Goal: Task Accomplishment & Management: Manage account settings

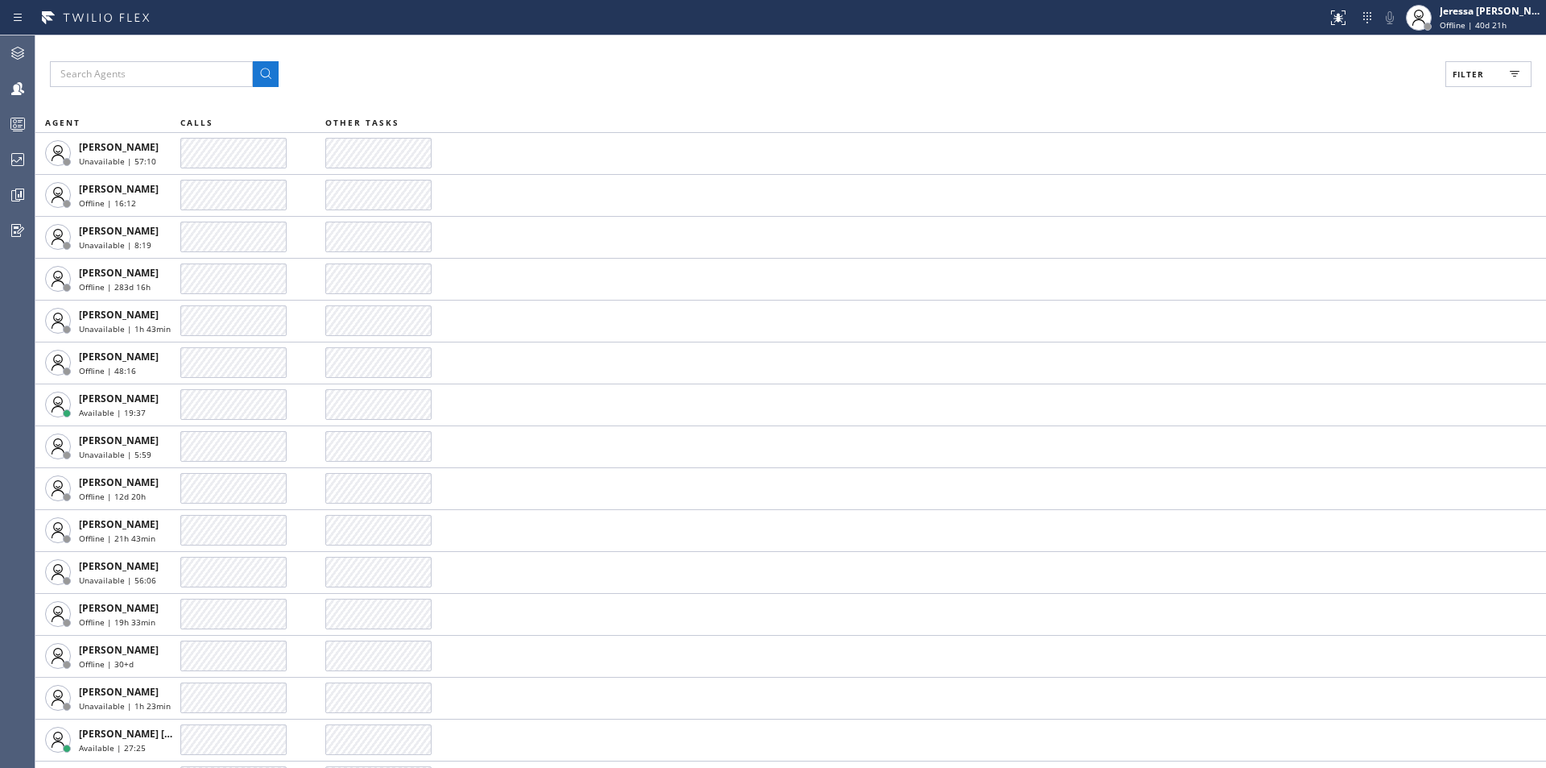
drag, startPoint x: 1496, startPoint y: 72, endPoint x: 1451, endPoint y: 139, distance: 80.9
click at [1495, 72] on button "Filter" at bounding box center [1489, 74] width 86 height 26
click at [1369, 191] on label "Available" at bounding box center [1428, 191] width 212 height 14
click at [1322, 191] on input "Available" at bounding box center [1311, 189] width 19 height 19
click at [1461, 93] on span "Apply" at bounding box center [1447, 91] width 33 height 11
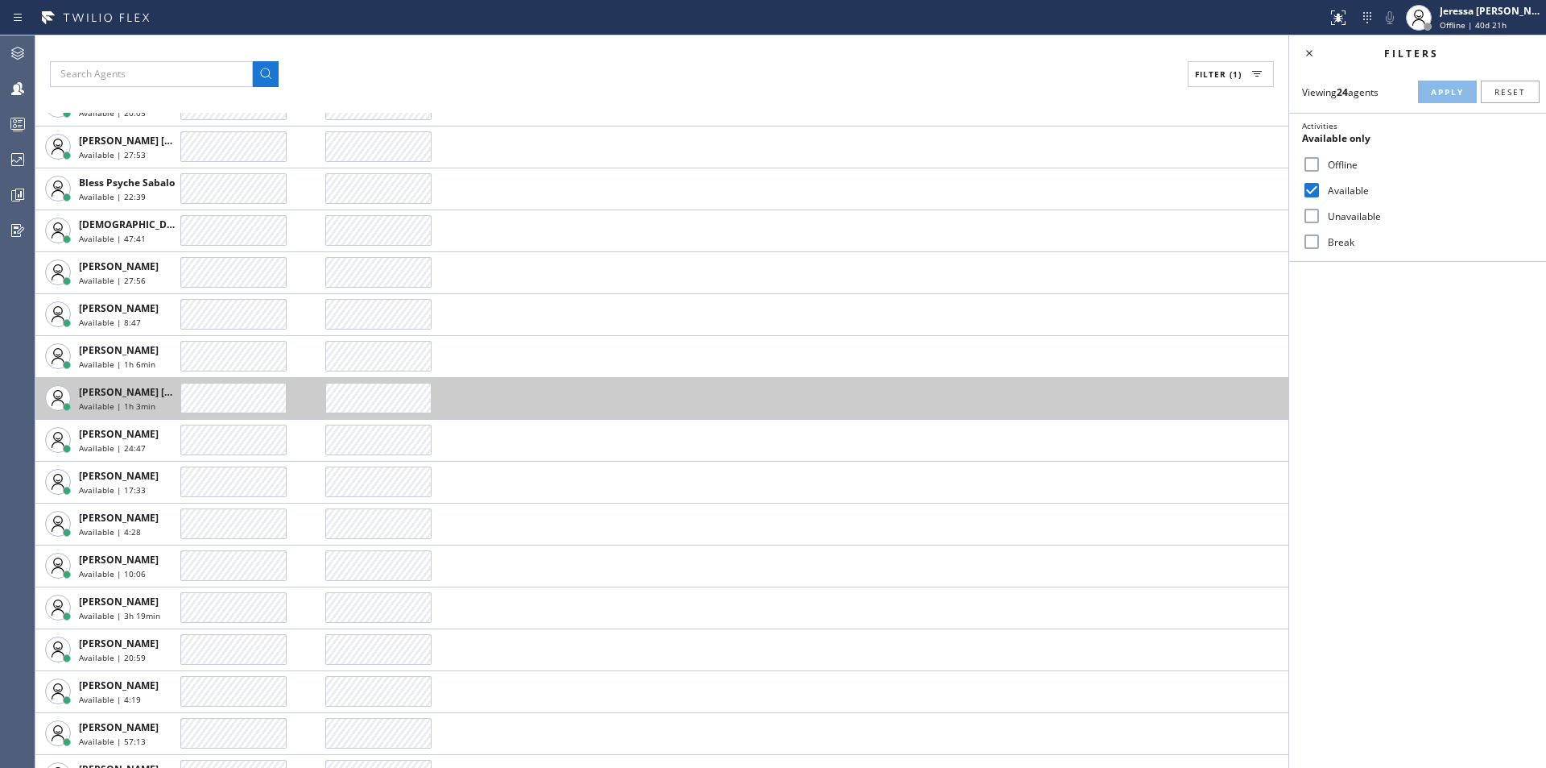
scroll to position [371, 0]
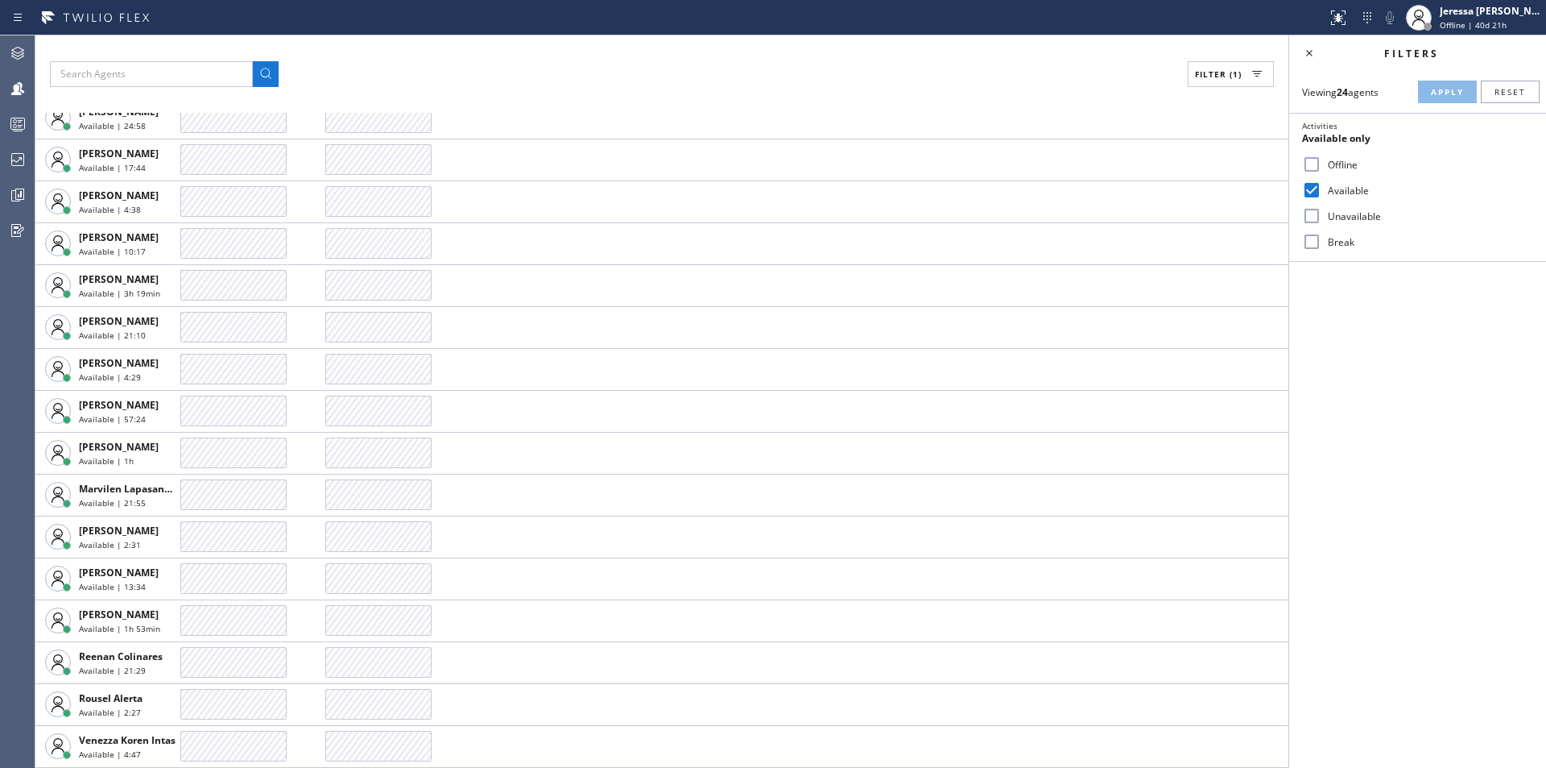
click at [1315, 187] on input "Available" at bounding box center [1311, 189] width 19 height 19
click at [1305, 194] on input "Available" at bounding box center [1311, 189] width 19 height 19
checkbox input "true"
click at [1312, 53] on icon at bounding box center [1309, 52] width 19 height 19
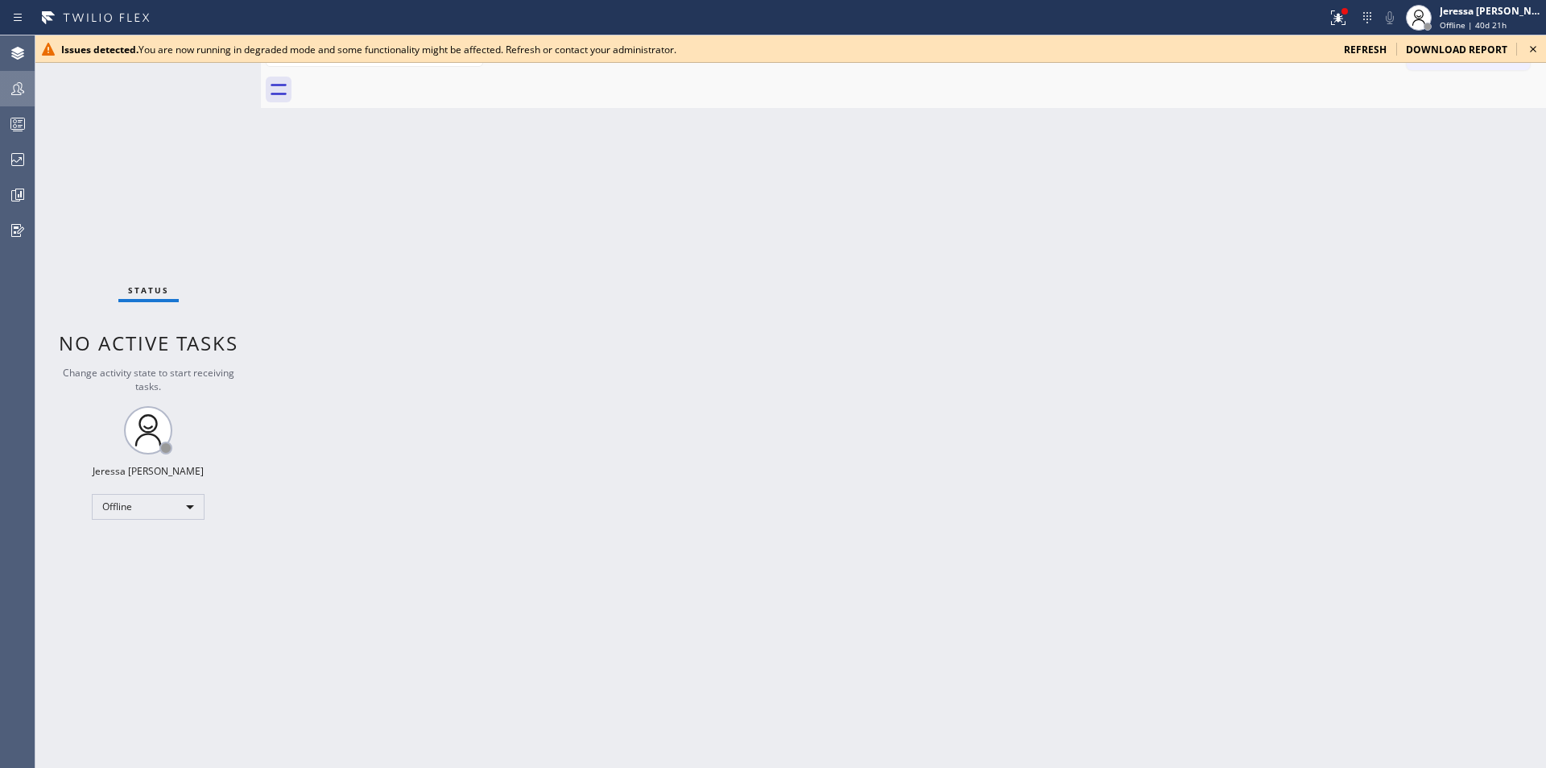
click at [26, 95] on icon at bounding box center [17, 88] width 19 height 19
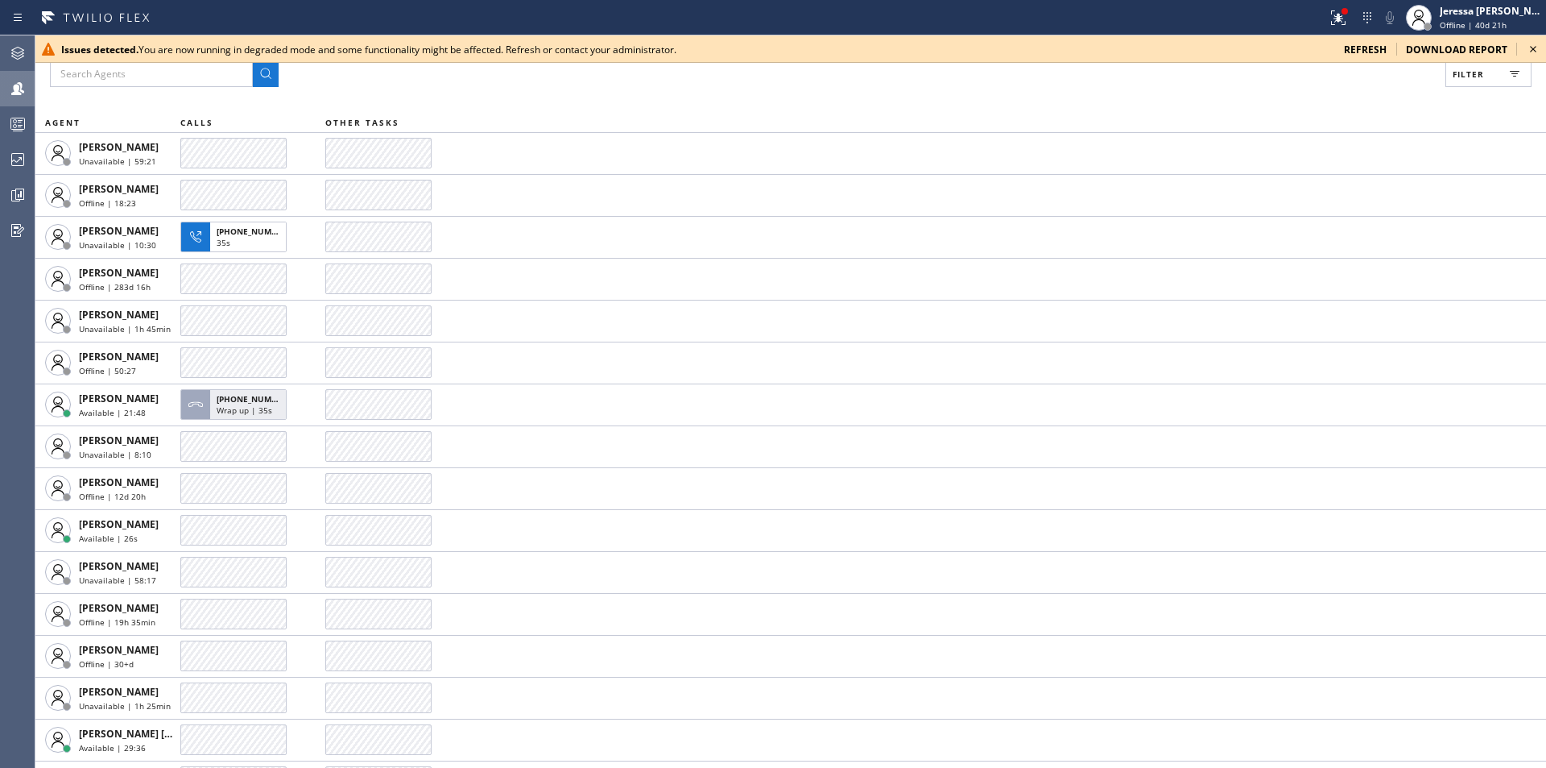
click at [1536, 45] on icon at bounding box center [1533, 48] width 19 height 19
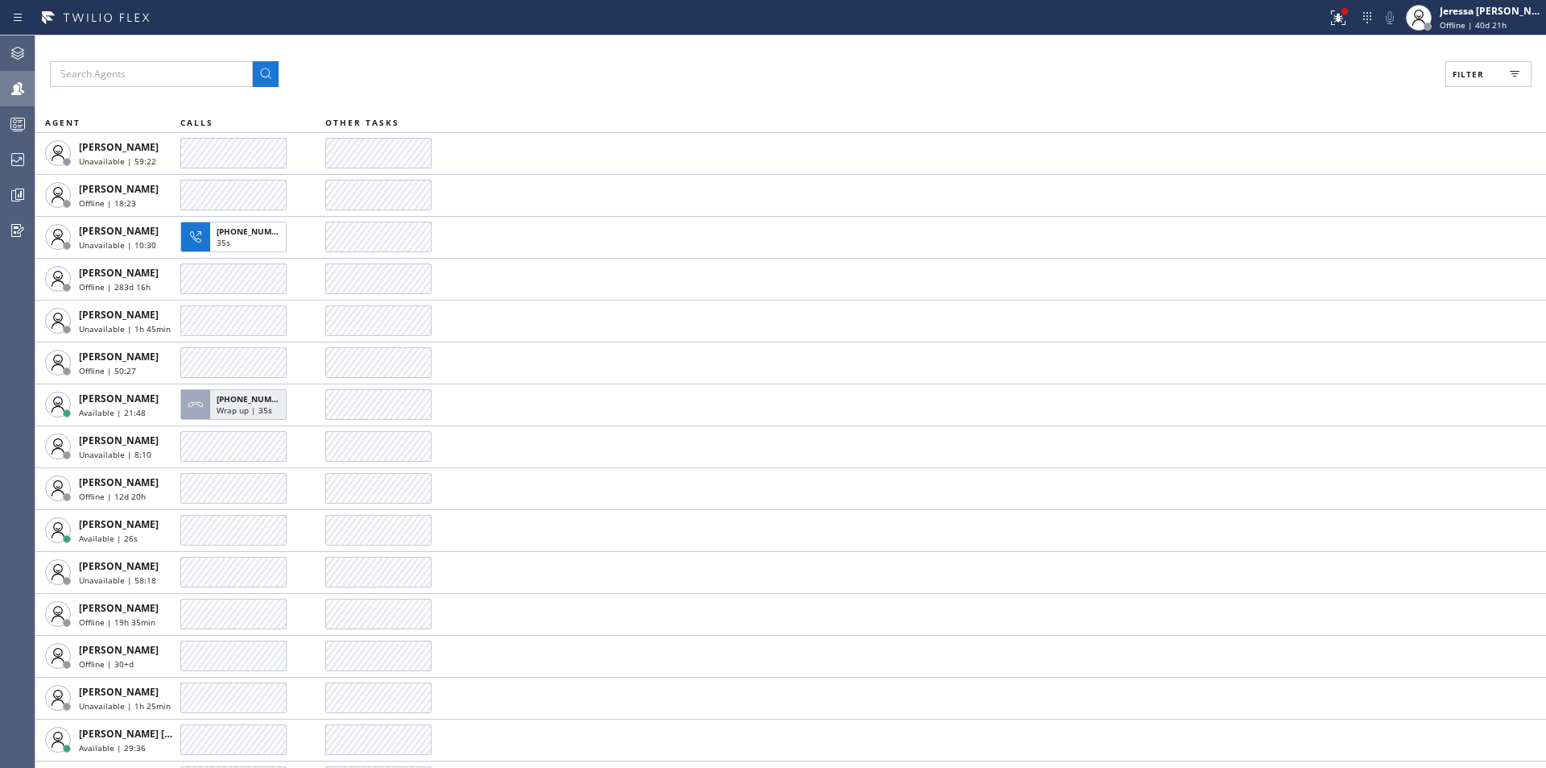
drag, startPoint x: 1472, startPoint y: 70, endPoint x: 1397, endPoint y: 197, distance: 147.0
click at [1472, 69] on span "Filter" at bounding box center [1468, 73] width 31 height 11
click at [1368, 189] on label "Available" at bounding box center [1428, 191] width 212 height 14
click at [1322, 189] on input "Available" at bounding box center [1311, 189] width 19 height 19
checkbox input "true"
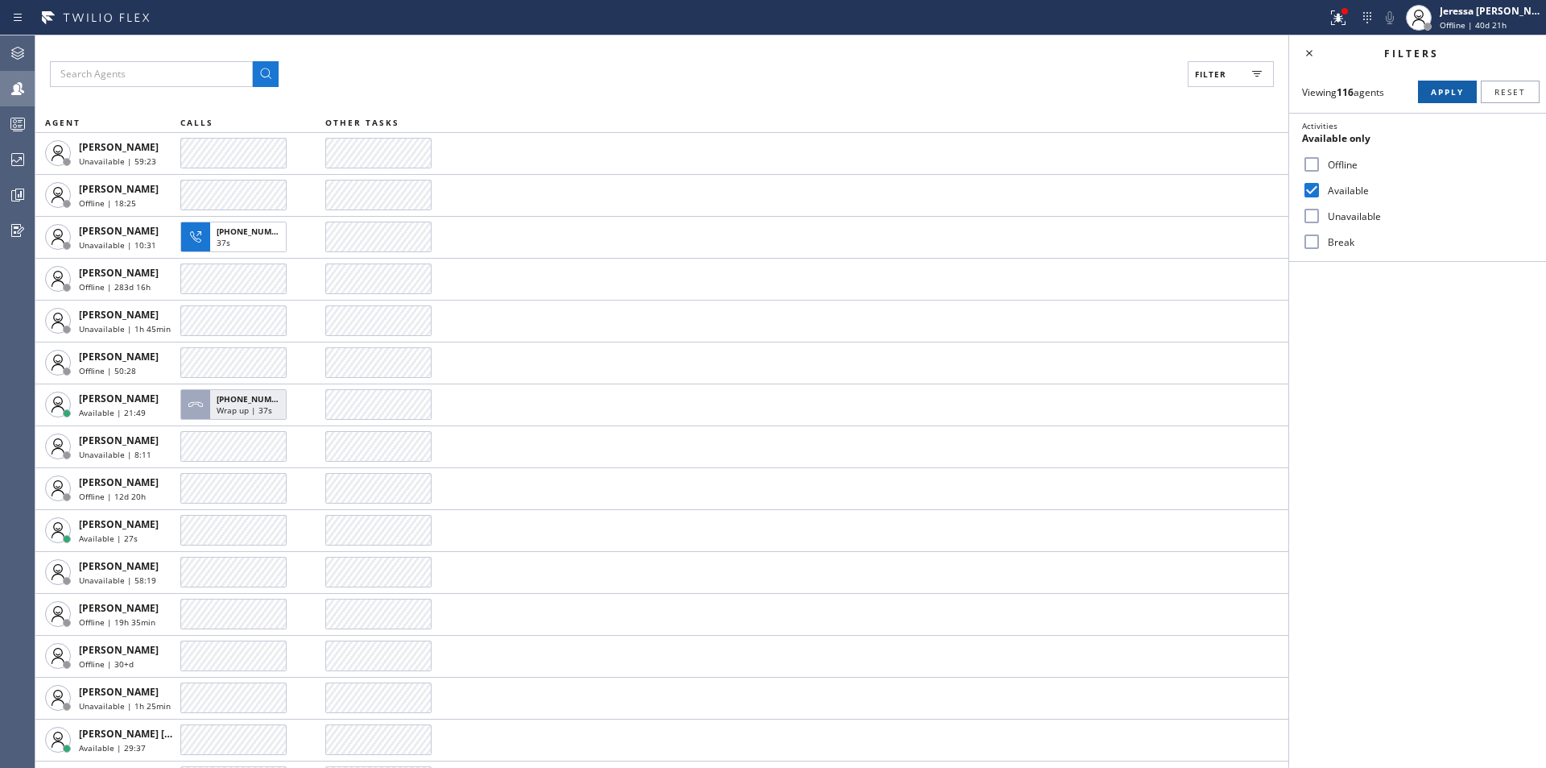
click at [1435, 81] on button "Apply" at bounding box center [1447, 92] width 59 height 23
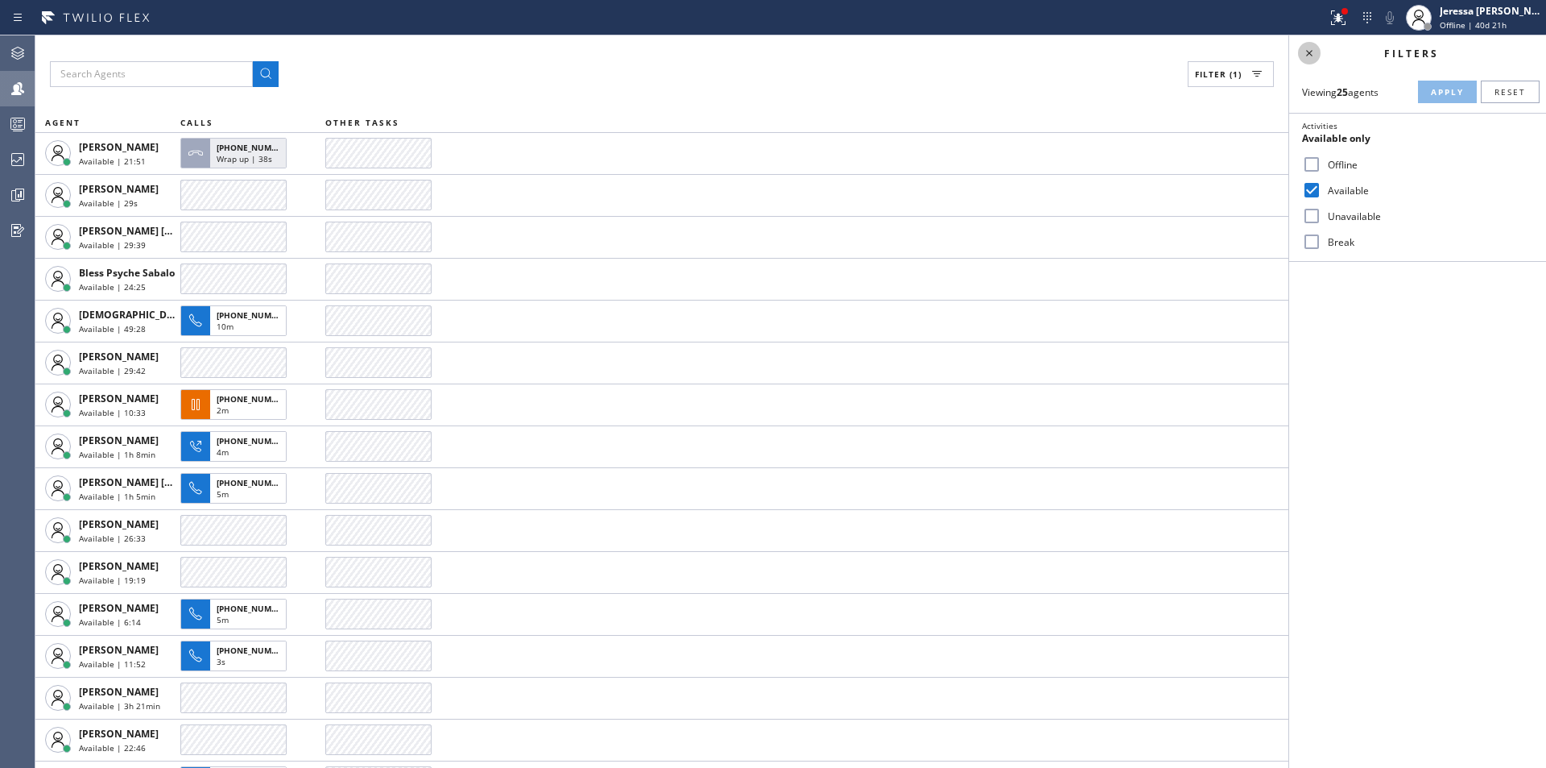
click at [1309, 53] on icon at bounding box center [1309, 52] width 19 height 19
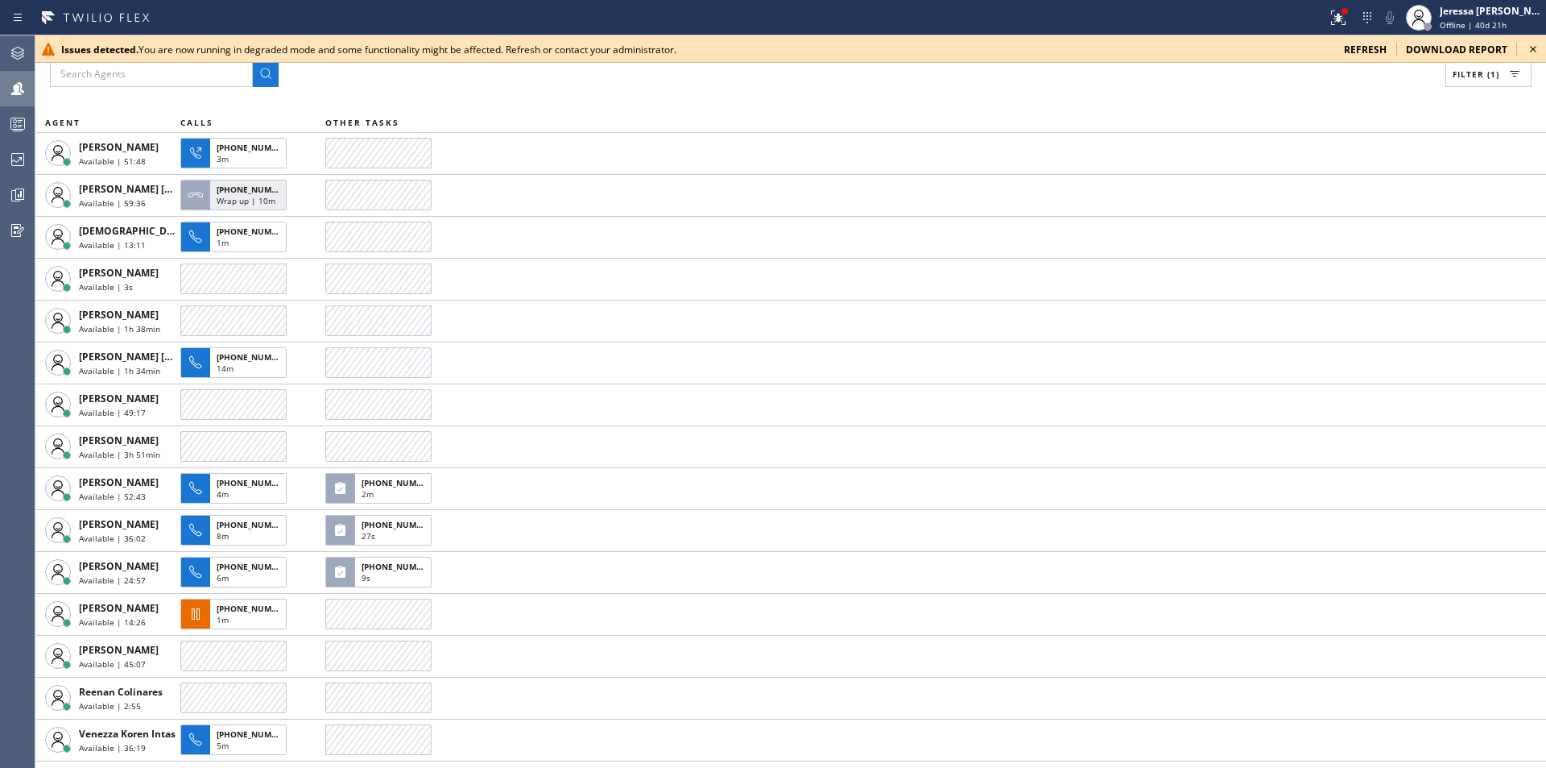
click at [1535, 51] on icon at bounding box center [1533, 49] width 6 height 6
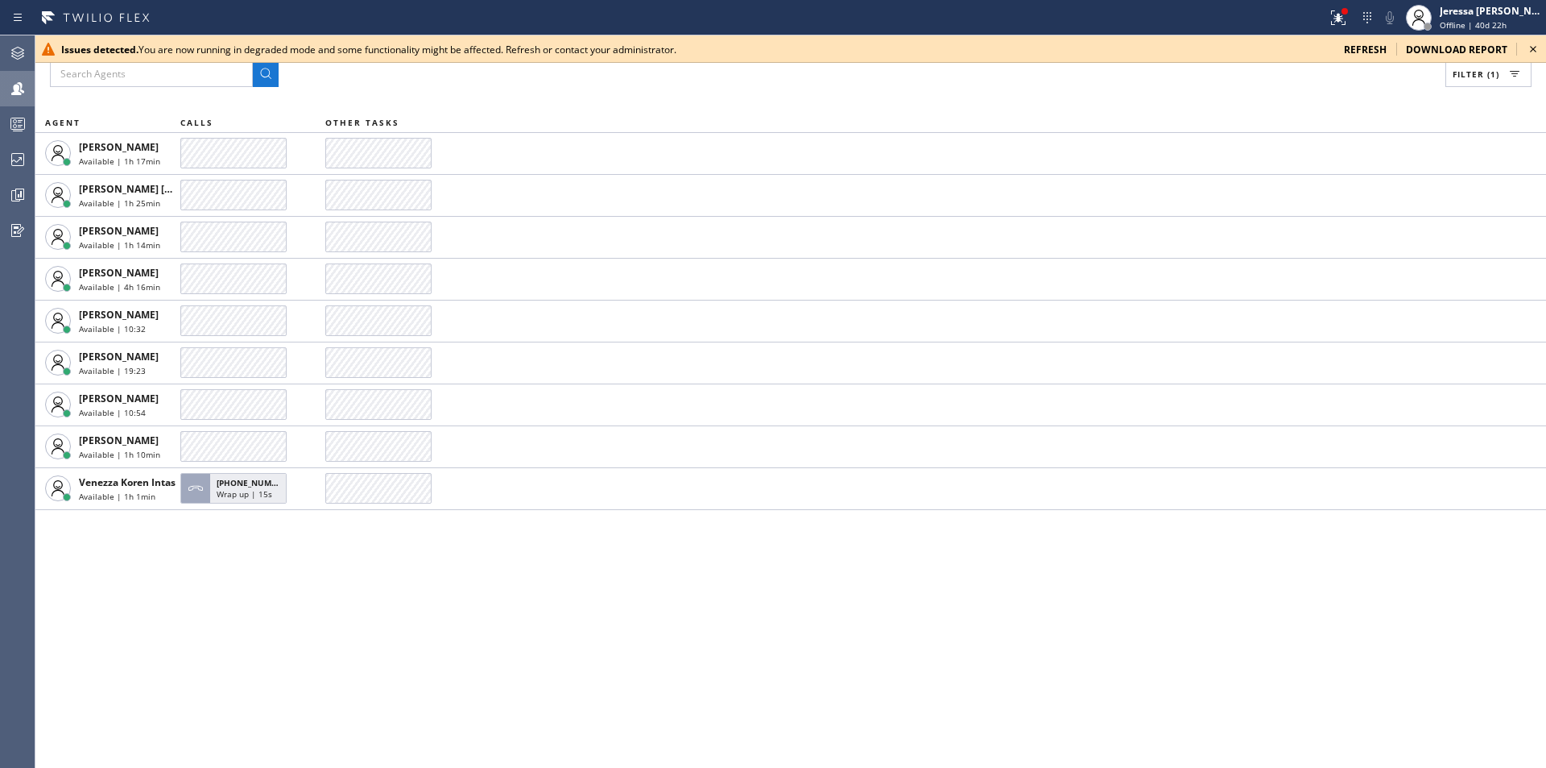
click at [1539, 45] on icon at bounding box center [1533, 48] width 19 height 19
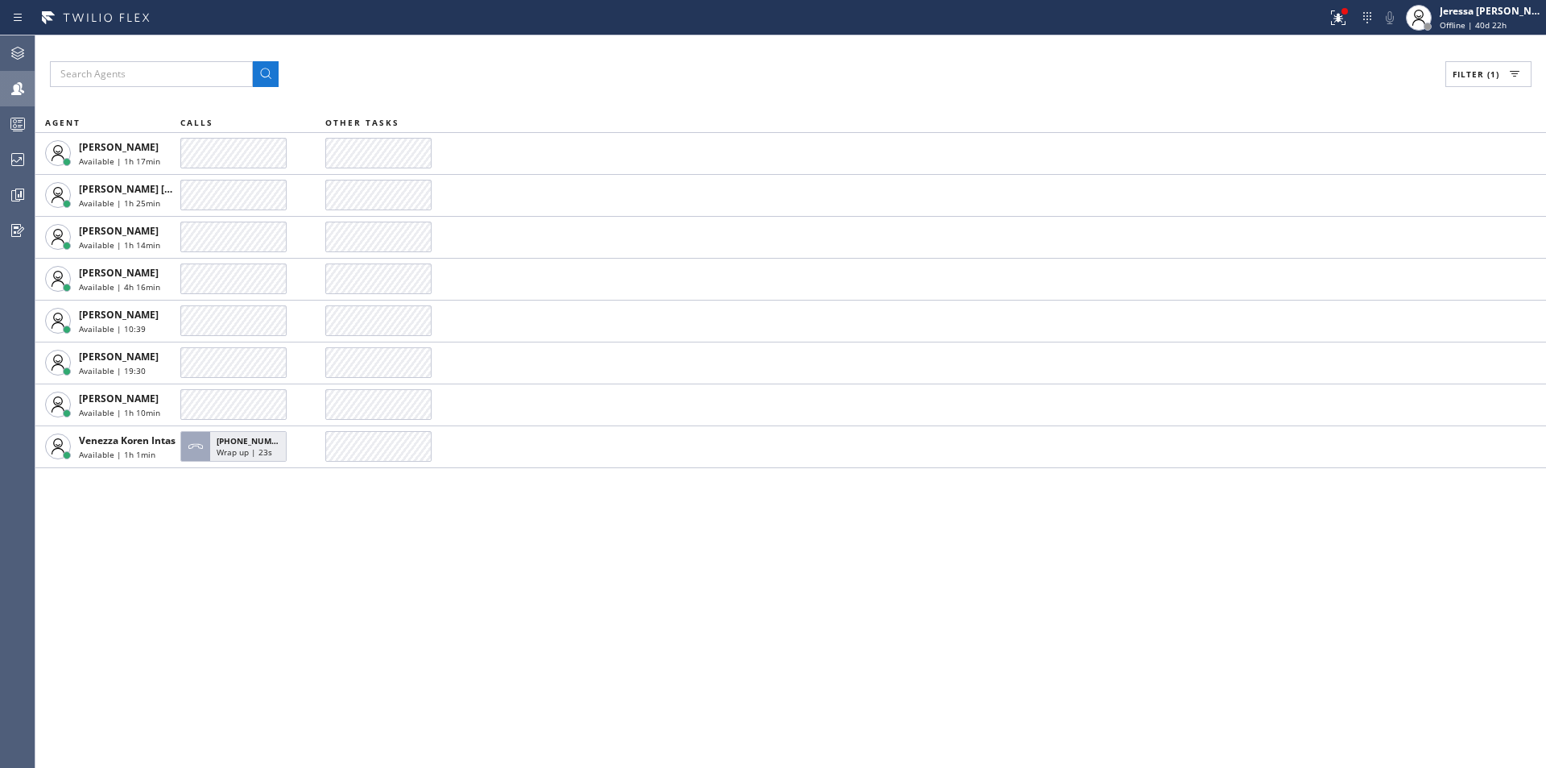
click at [1464, 77] on span "Filter (1)" at bounding box center [1476, 73] width 47 height 11
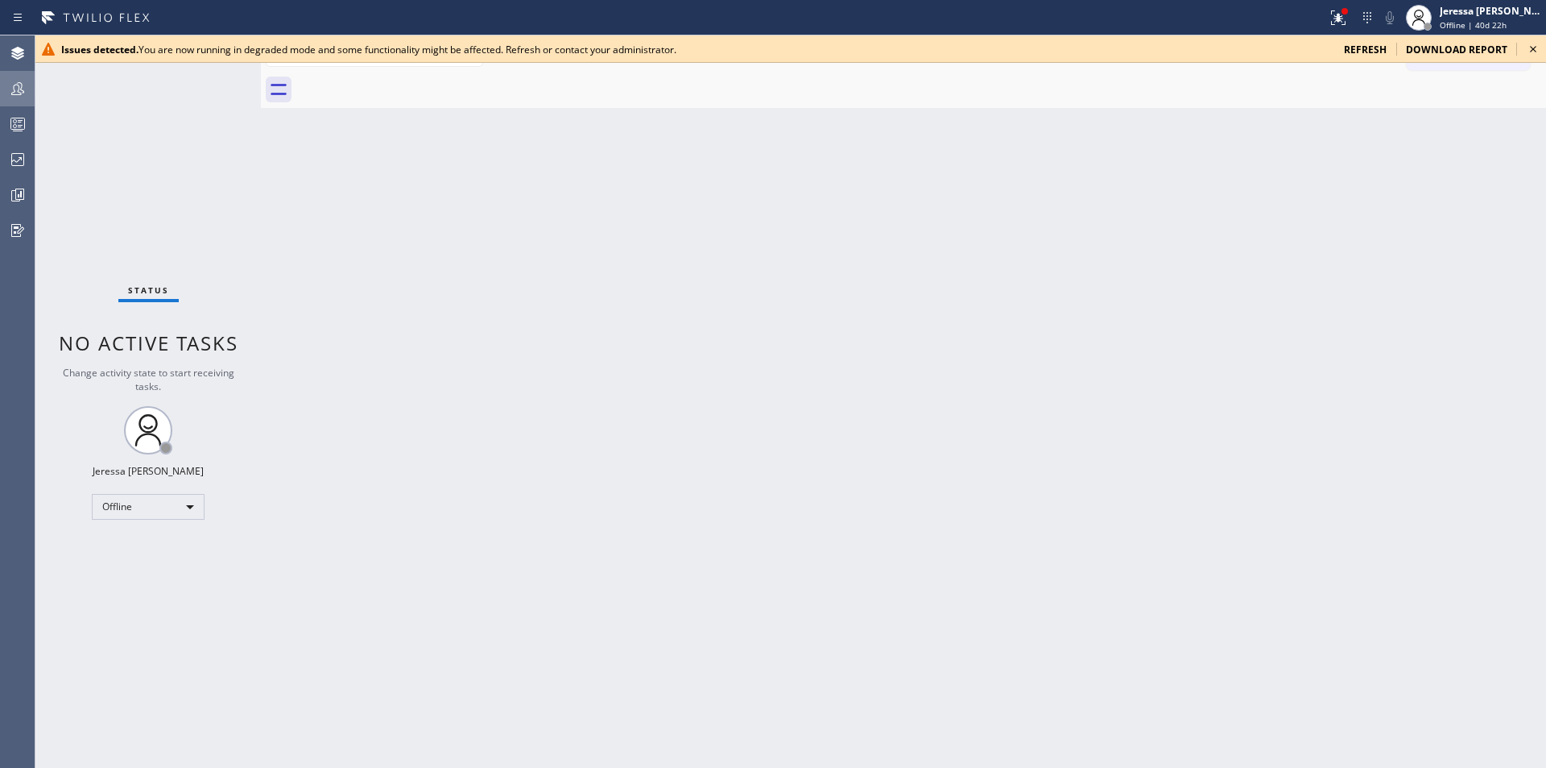
click at [24, 78] on div at bounding box center [17, 88] width 35 height 32
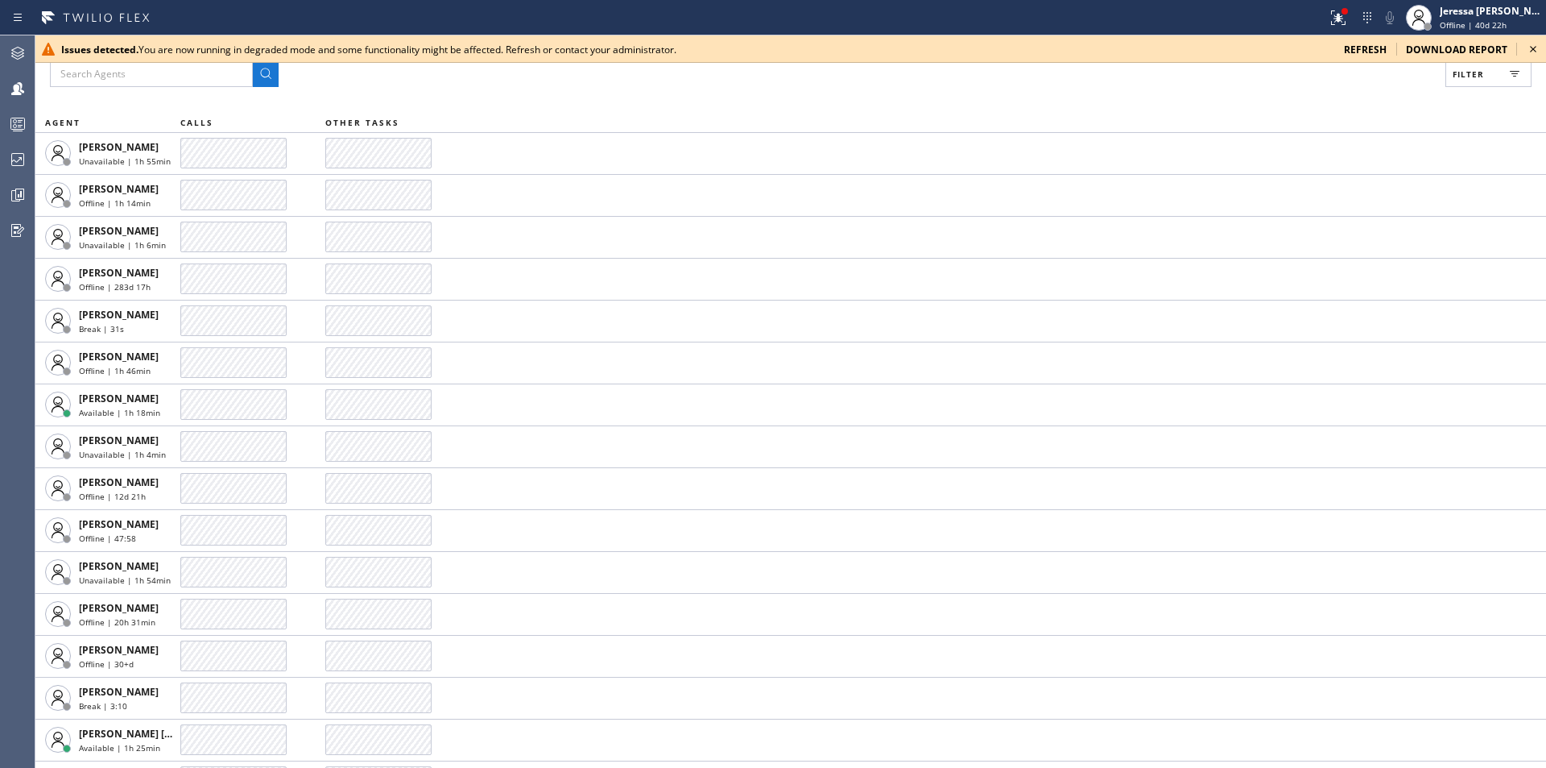
click at [1465, 77] on span "Filter" at bounding box center [1468, 73] width 31 height 11
click at [1364, 188] on label "Available" at bounding box center [1428, 191] width 212 height 14
click at [1322, 188] on input "Available" at bounding box center [1311, 189] width 19 height 19
checkbox input "true"
click at [1444, 87] on span "Apply" at bounding box center [1447, 91] width 33 height 11
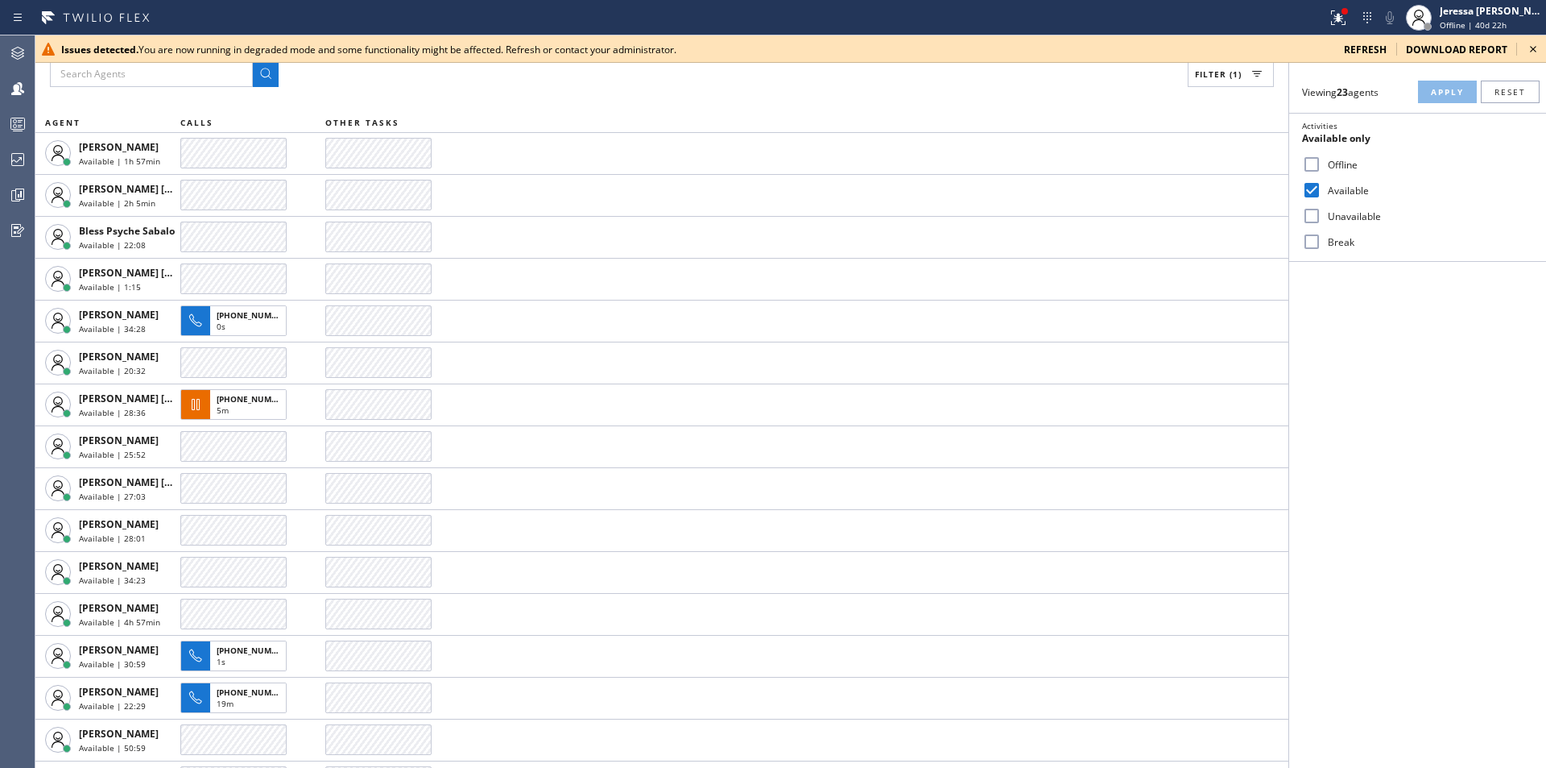
click at [1531, 49] on icon at bounding box center [1533, 48] width 19 height 19
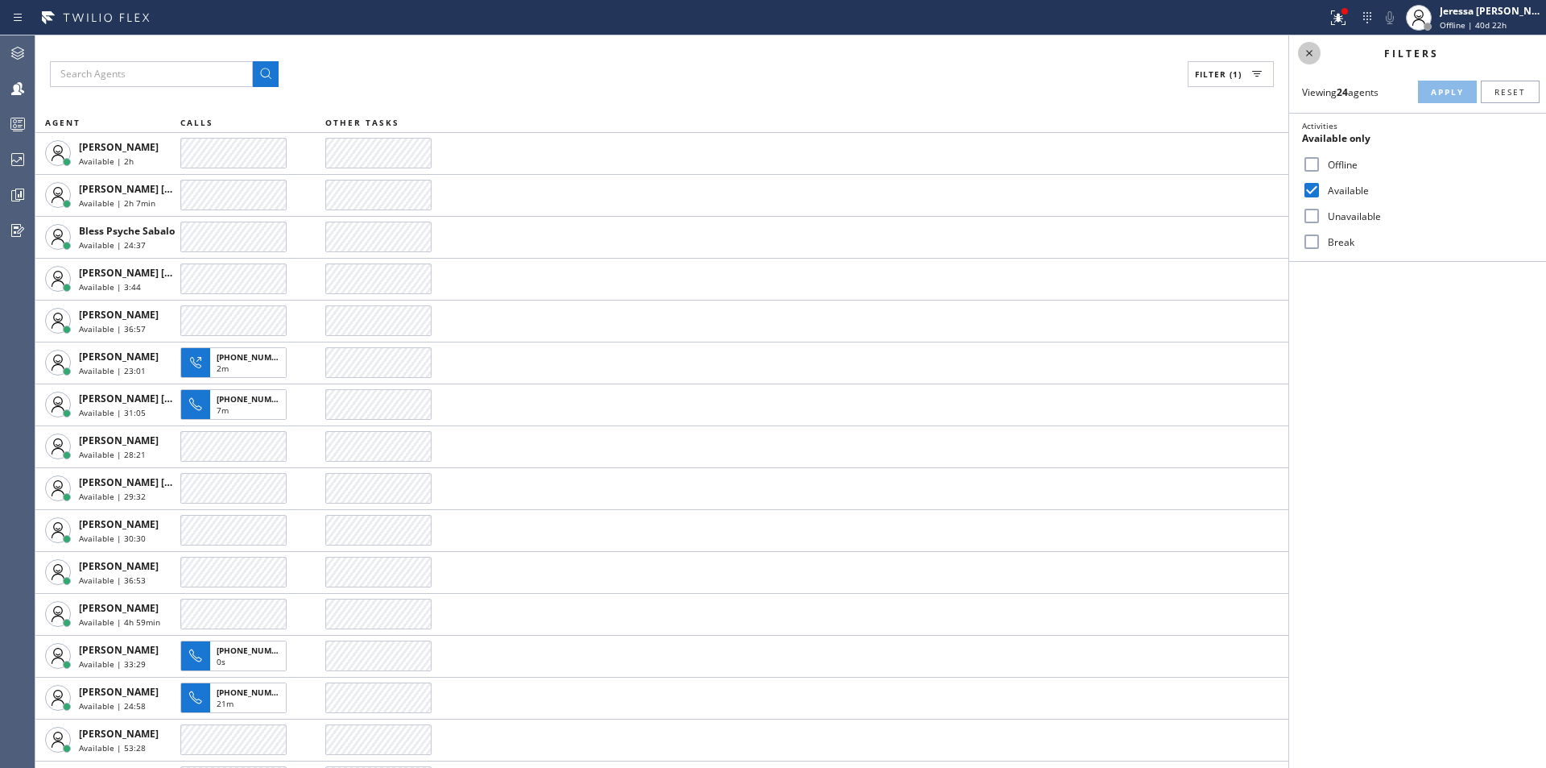
click at [1302, 54] on icon at bounding box center [1309, 52] width 19 height 19
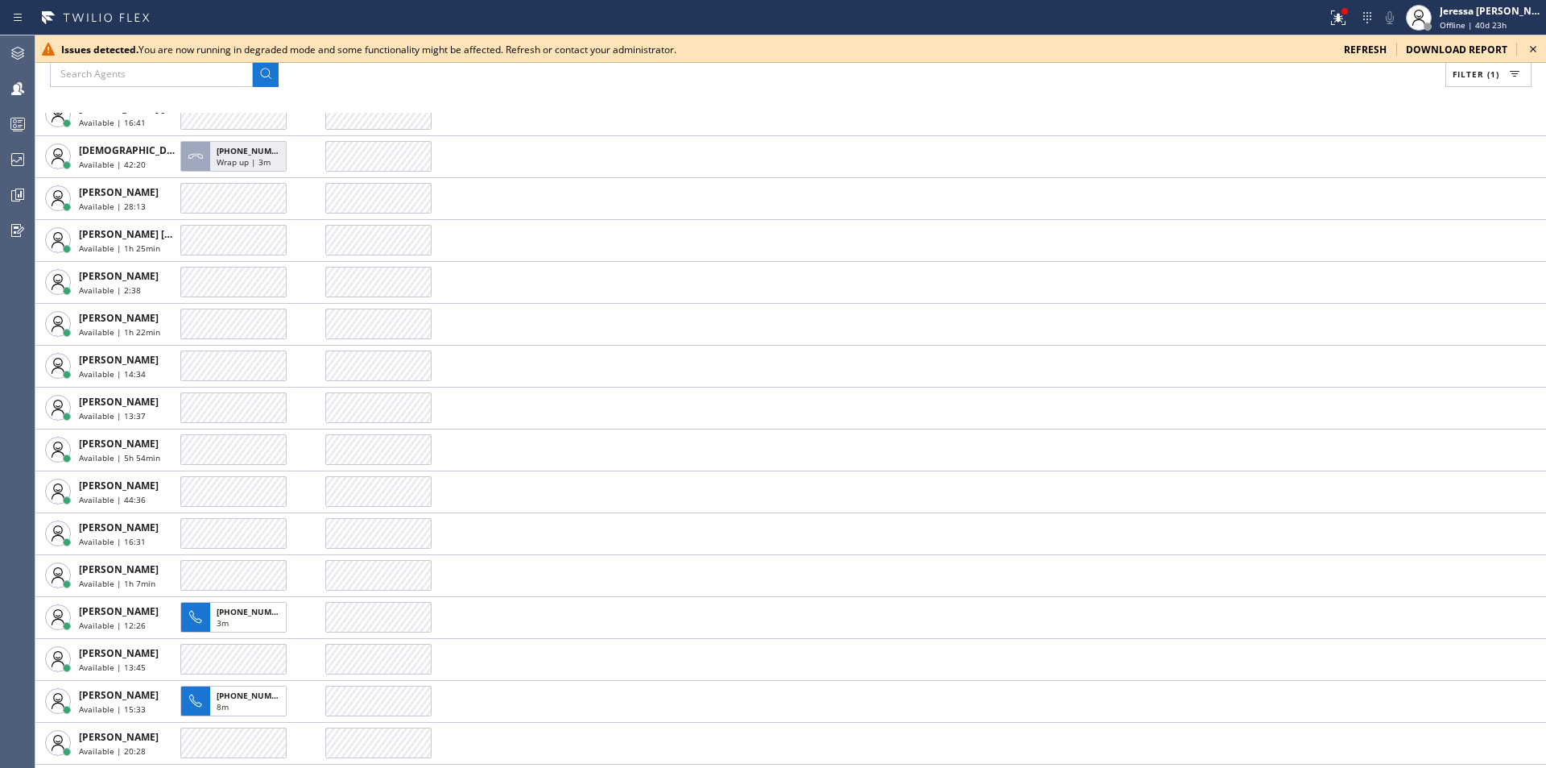
scroll to position [122, 0]
